Goal: Use online tool/utility: Utilize a website feature to perform a specific function

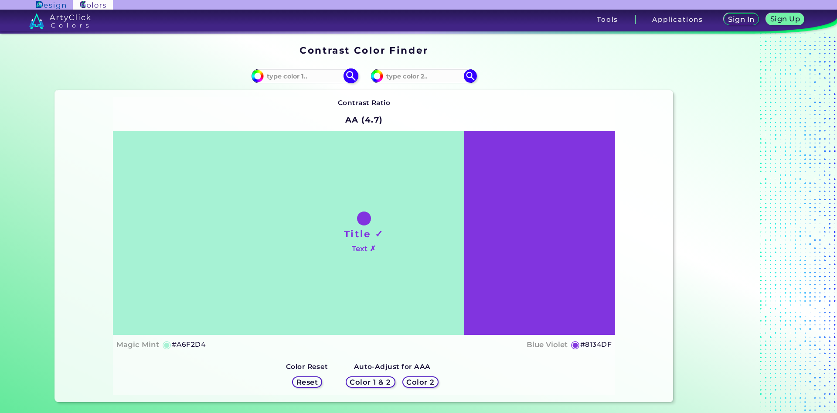
click at [294, 77] on input at bounding box center [304, 76] width 81 height 12
type input "f4cb89"
click at [352, 72] on img at bounding box center [350, 75] width 15 height 15
type input "#f4cb89"
type input "#F4CB89"
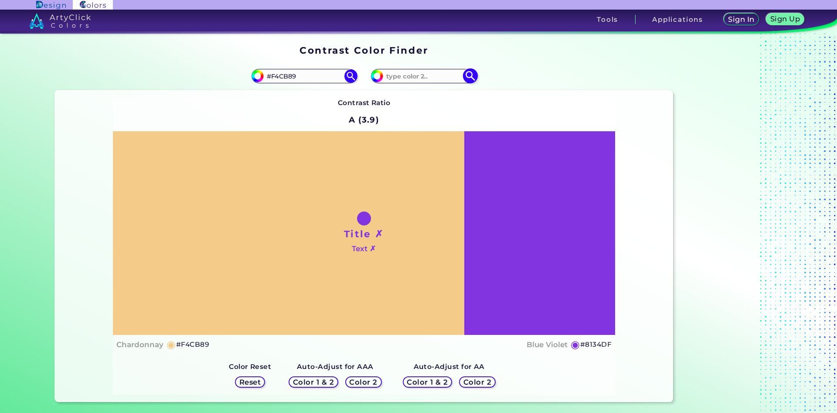
click at [410, 76] on input at bounding box center [423, 76] width 81 height 12
type input "feca94"
click at [473, 76] on img at bounding box center [470, 75] width 15 height 15
type input "#feca94"
type input "#FECA94"
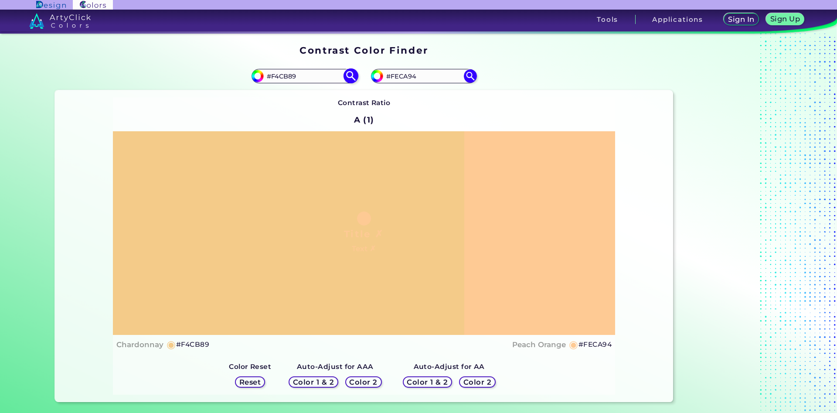
drag, startPoint x: 294, startPoint y: 77, endPoint x: 283, endPoint y: 77, distance: 11.3
click at [283, 77] on input "#F4CB89" at bounding box center [304, 76] width 81 height 12
type input "#F4C89b"
click at [351, 74] on img at bounding box center [350, 75] width 15 height 15
type input "#f4c89b"
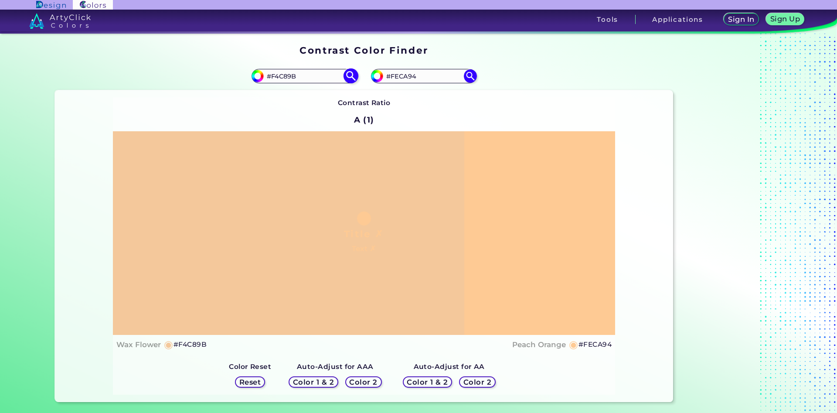
drag, startPoint x: 294, startPoint y: 75, endPoint x: 274, endPoint y: 77, distance: 20.6
click at [274, 77] on input "#F4C89B" at bounding box center [304, 76] width 81 height 12
type input "#F2b77b"
click at [351, 80] on img at bounding box center [350, 75] width 15 height 15
type input "#f2b77b"
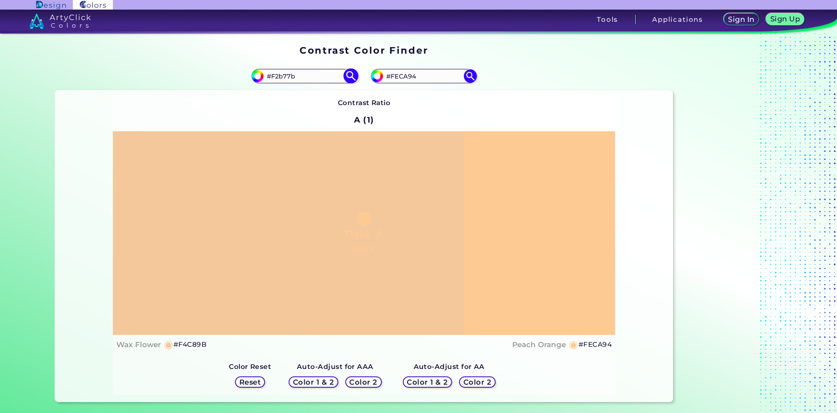
type input "#F2B77B"
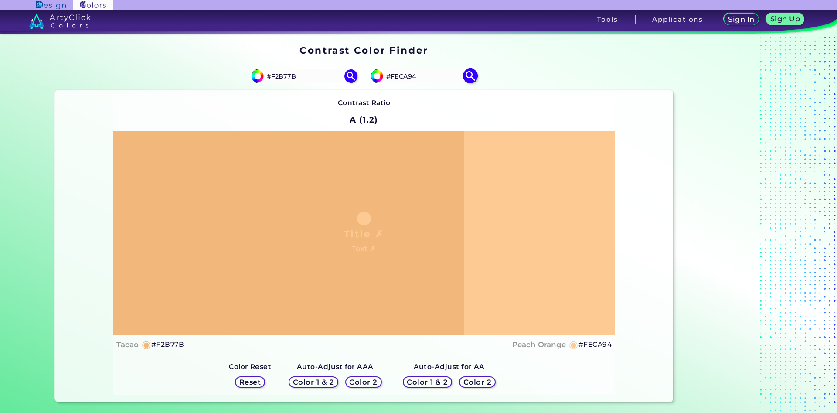
drag, startPoint x: 413, startPoint y: 76, endPoint x: 396, endPoint y: 77, distance: 17.5
click at [396, 77] on input "#FECA94" at bounding box center [423, 76] width 81 height 12
type input "#Fdbb78"
click at [475, 79] on img at bounding box center [470, 75] width 15 height 15
type input "#fdbb78"
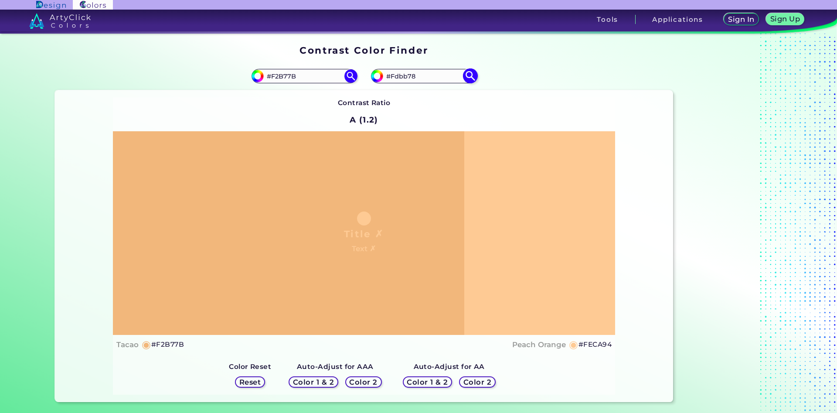
type input "#FDBB78"
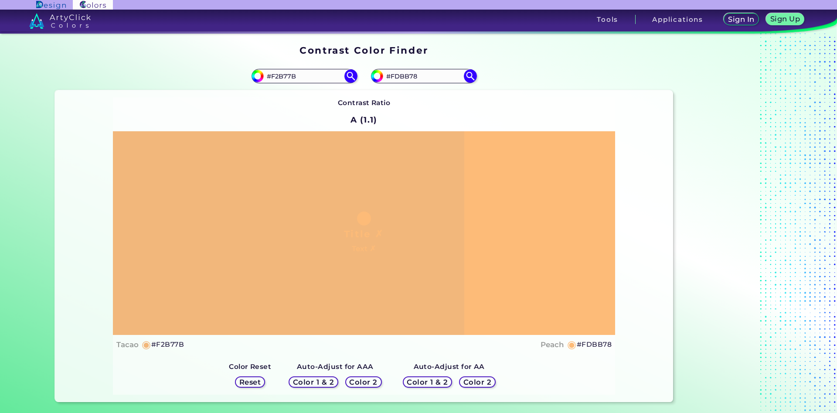
click at [353, 346] on div "Tacao ◉ #F2B77B Peach ◉ #FDBB78" at bounding box center [363, 344] width 495 height 13
drag, startPoint x: 314, startPoint y: 77, endPoint x: 275, endPoint y: 80, distance: 39.8
click at [275, 80] on input "#F2B77B" at bounding box center [304, 76] width 81 height 12
type input "#F7cba4"
type input "#f7cba4"
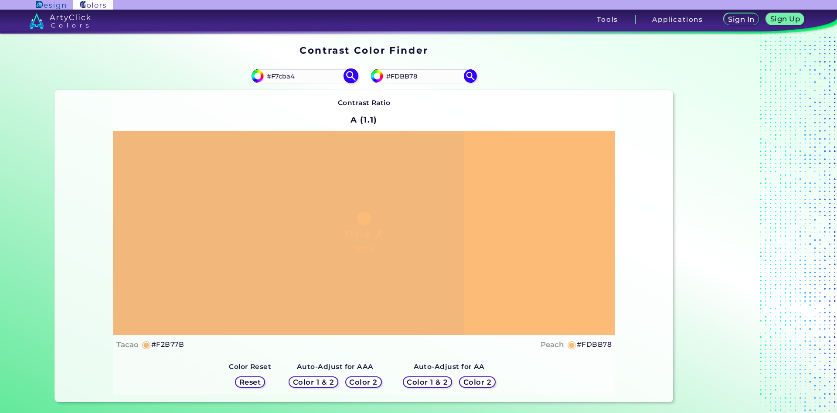
type input "#F7CBA4"
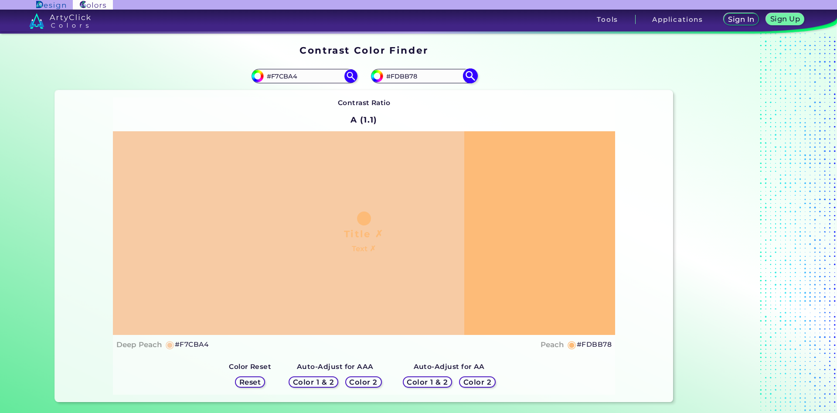
drag, startPoint x: 421, startPoint y: 81, endPoint x: 392, endPoint y: 82, distance: 29.7
click at [392, 82] on input "#FDBB78" at bounding box center [423, 76] width 81 height 12
type input "#fdcda2"
click at [469, 75] on img at bounding box center [470, 75] width 15 height 15
type input "#fdcda2"
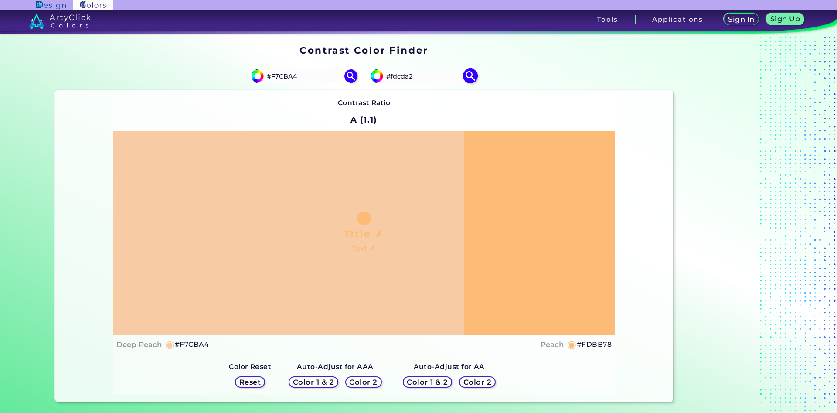
type input "#FDCDA2"
